Goal: Navigation & Orientation: Understand site structure

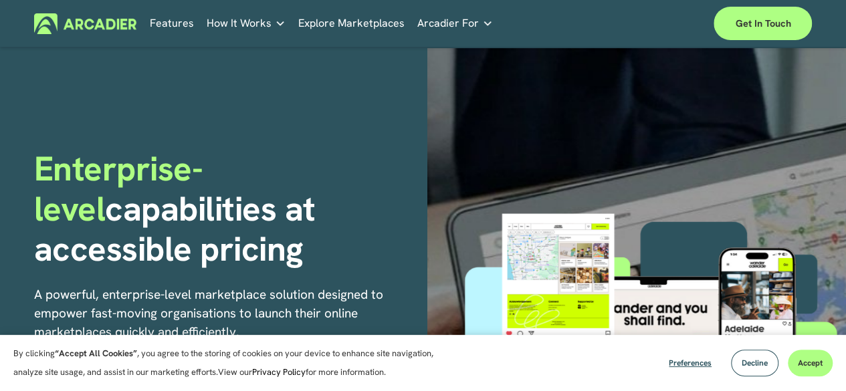
click at [375, 13] on link "Explore Marketplaces" at bounding box center [351, 23] width 106 height 21
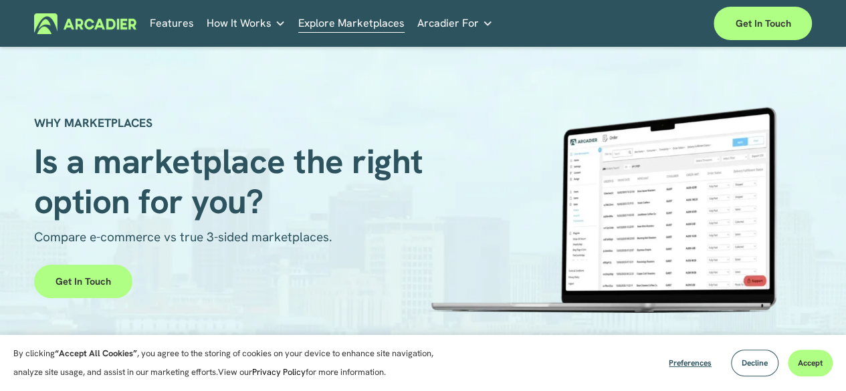
click at [304, 156] on span "Is a marketplace the right option for you?" at bounding box center [232, 181] width 397 height 84
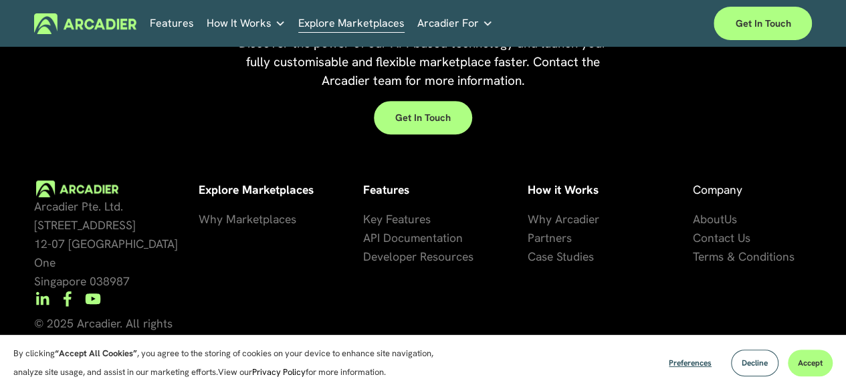
scroll to position [2807, 0]
click at [304, 156] on div "Arcadier Pte. Ltd. 7 Temasek Boulevard 12-07 Suntec Tower One Singapore 038987 …" at bounding box center [423, 269] width 846 height 245
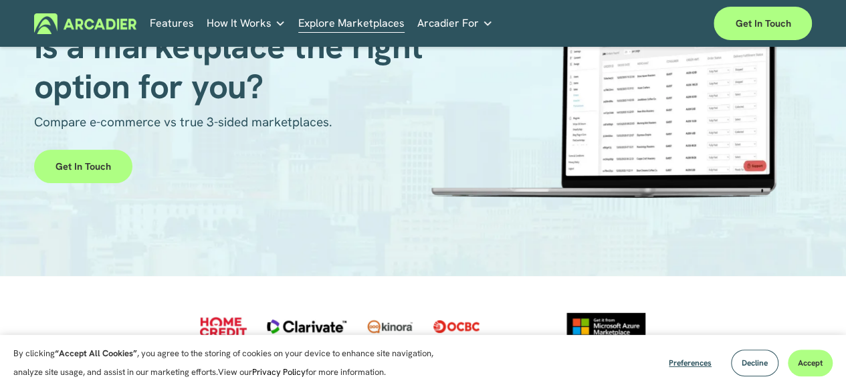
scroll to position [0, 0]
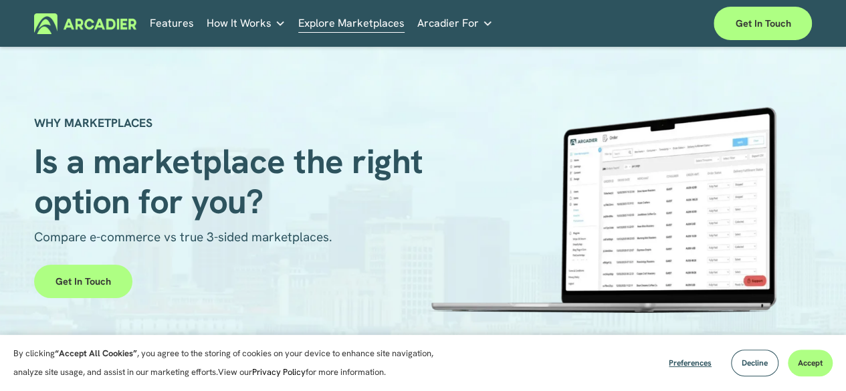
click at [258, 27] on span "How It Works" at bounding box center [239, 23] width 65 height 19
